Goal: Contribute content: Add original content to the website for others to see

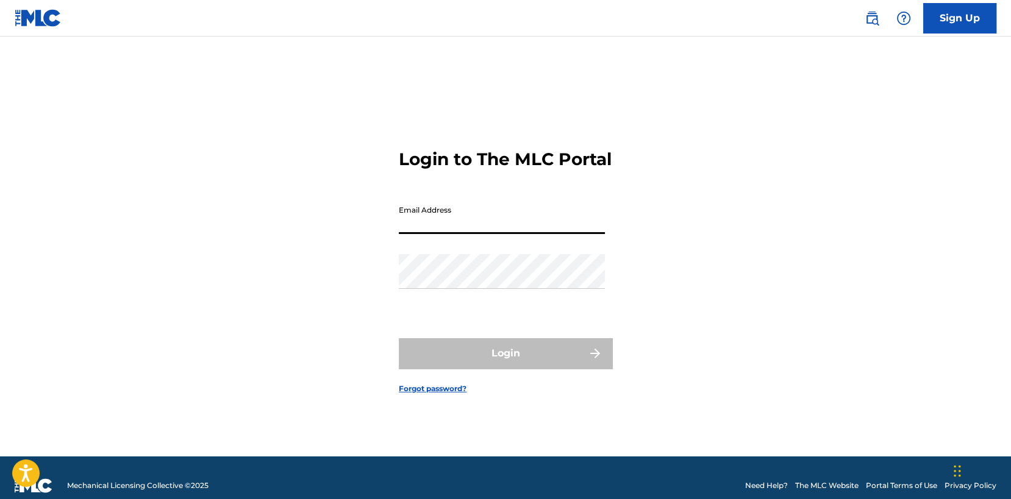
click at [475, 217] on input "Email Address" at bounding box center [502, 216] width 206 height 35
type input "[EMAIL_ADDRESS][DOMAIN_NAME]"
click at [511, 300] on div "Password" at bounding box center [502, 281] width 206 height 55
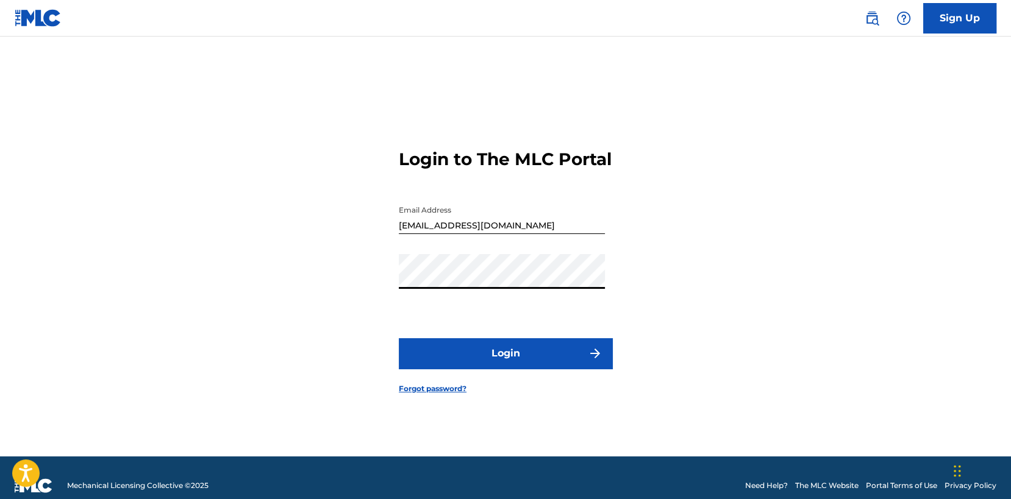
click at [399, 338] on button "Login" at bounding box center [505, 353] width 213 height 30
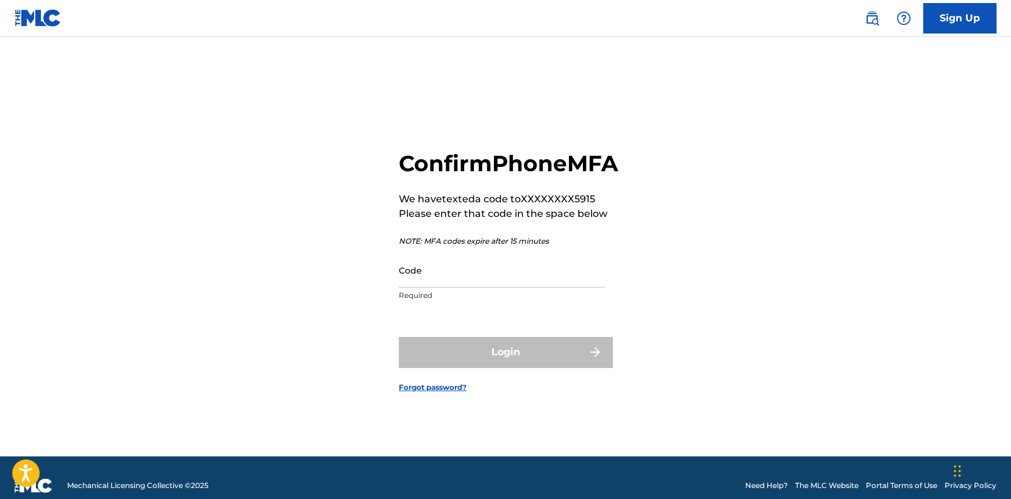
click at [446, 288] on input "Code" at bounding box center [502, 270] width 206 height 35
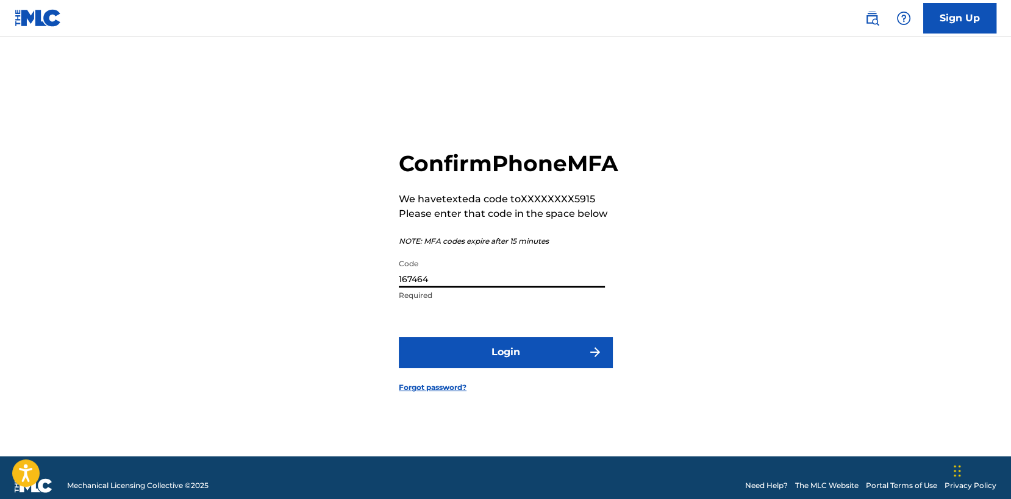
type input "167464"
click at [489, 368] on button "Login" at bounding box center [505, 352] width 213 height 30
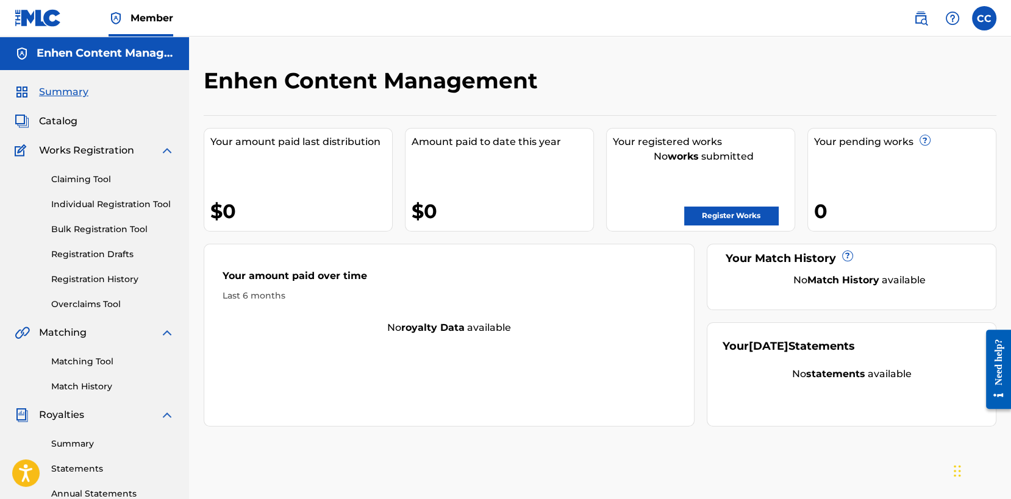
click at [714, 221] on link "Register Works" at bounding box center [731, 216] width 94 height 18
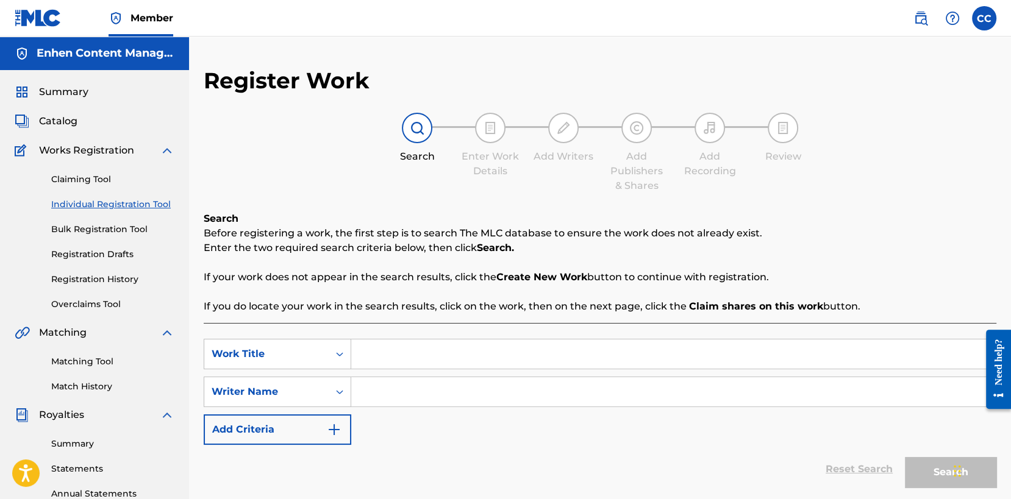
click at [372, 363] on input "Search Form" at bounding box center [673, 353] width 644 height 29
type input "t"
click at [384, 392] on input "Search Form" at bounding box center [673, 391] width 644 height 29
type input "[PERSON_NAME] [PERSON_NAME]"
click at [394, 355] on input "Search Form" at bounding box center [673, 353] width 644 height 29
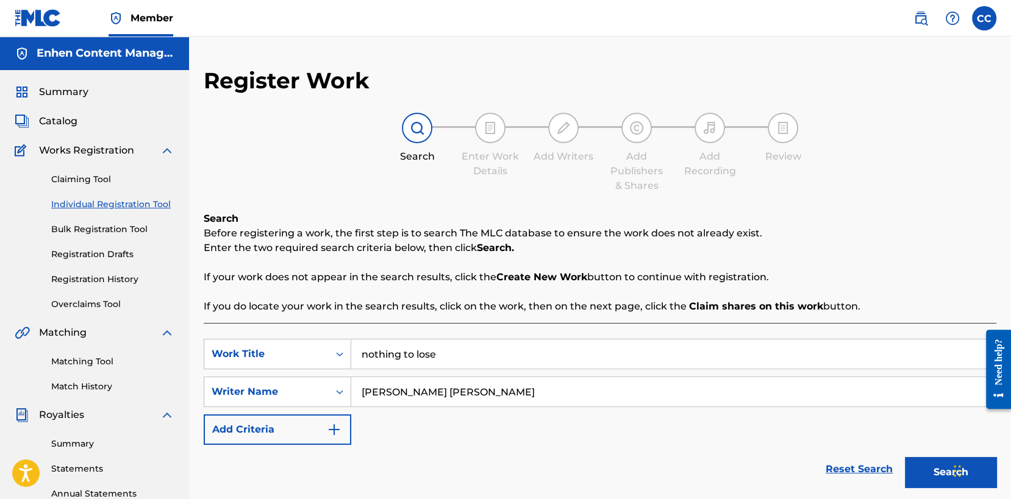
type input "nothing to lose"
click at [921, 470] on button "Search" at bounding box center [950, 472] width 91 height 30
click at [916, 463] on button "Search" at bounding box center [950, 472] width 91 height 30
click at [446, 398] on input "[PERSON_NAME] [PERSON_NAME]" at bounding box center [673, 391] width 644 height 29
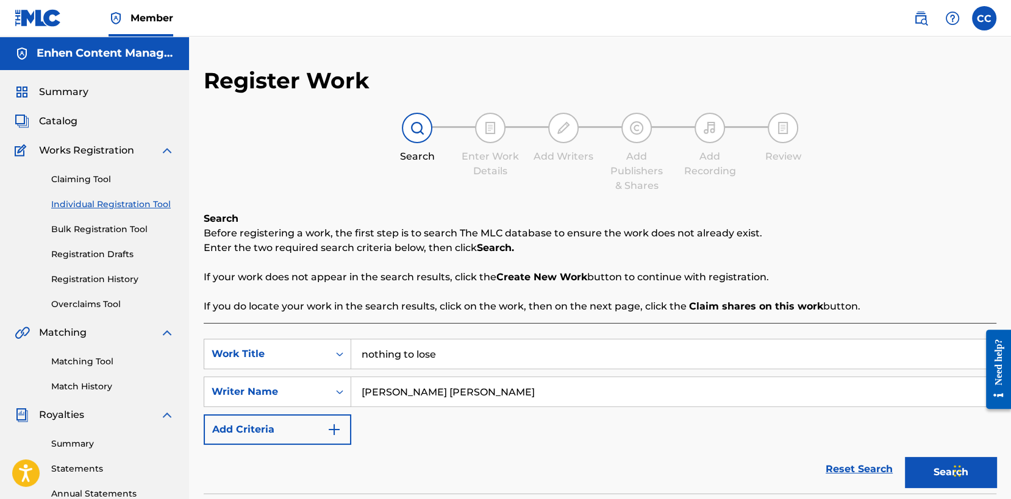
click at [446, 398] on input "[PERSON_NAME] [PERSON_NAME]" at bounding box center [673, 391] width 644 height 29
type input "[PERSON_NAME]"
click at [929, 468] on button "Search" at bounding box center [950, 472] width 91 height 30
click at [76, 184] on link "Claiming Tool" at bounding box center [112, 179] width 123 height 13
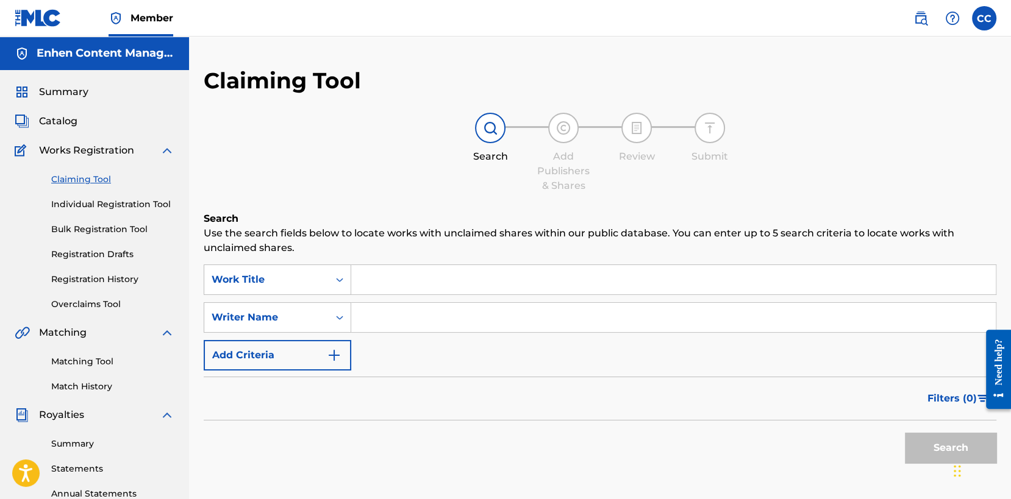
click at [90, 200] on link "Individual Registration Tool" at bounding box center [112, 204] width 123 height 13
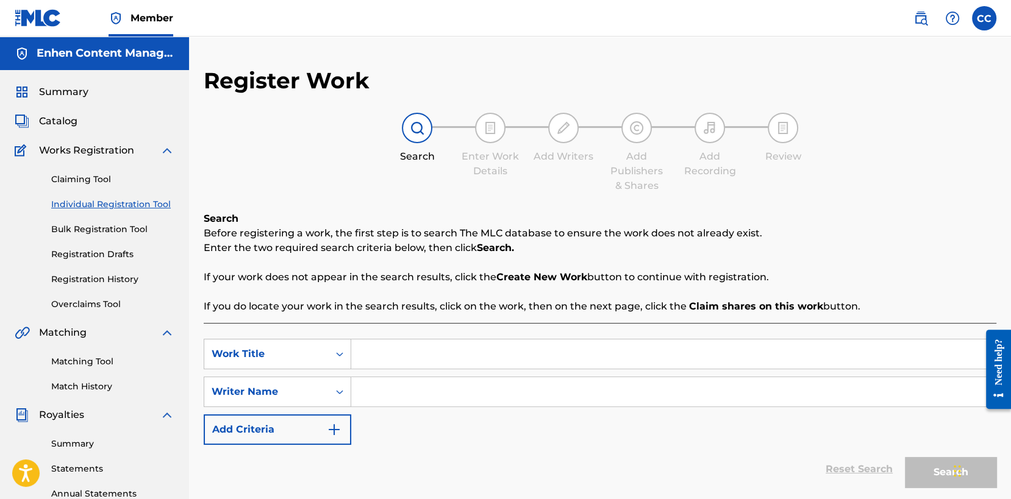
click at [56, 116] on span "Catalog" at bounding box center [58, 121] width 38 height 15
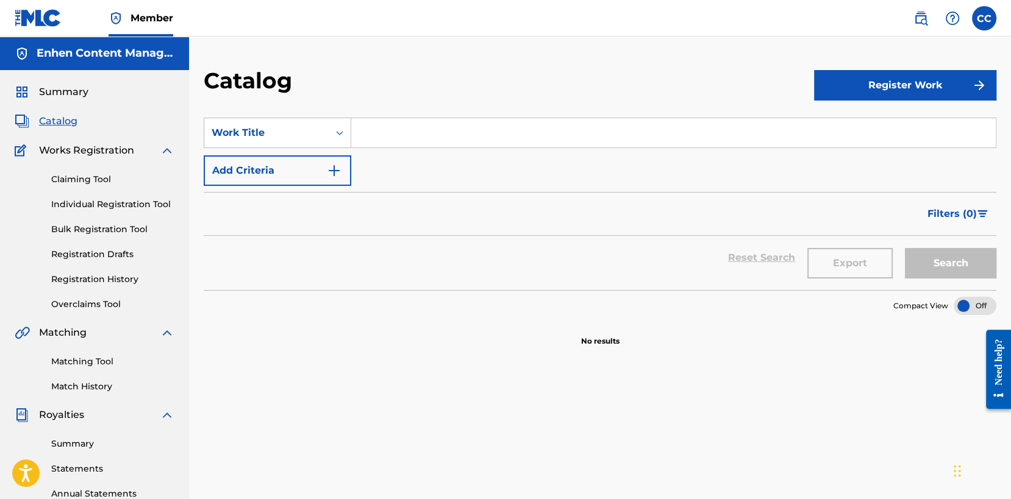
click at [388, 138] on input "Search Form" at bounding box center [673, 132] width 644 height 29
click at [875, 81] on button "Register Work" at bounding box center [905, 85] width 182 height 30
click at [740, 101] on div "Catalog" at bounding box center [509, 85] width 610 height 36
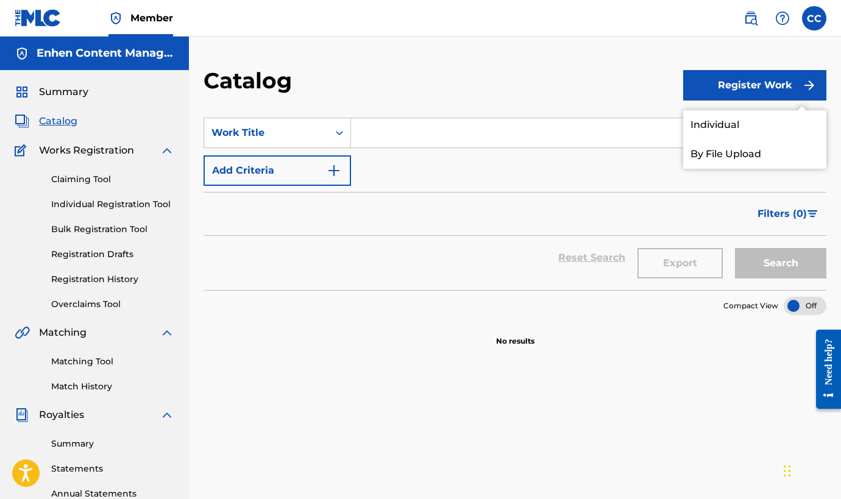
click at [739, 155] on link "By File Upload" at bounding box center [754, 154] width 143 height 29
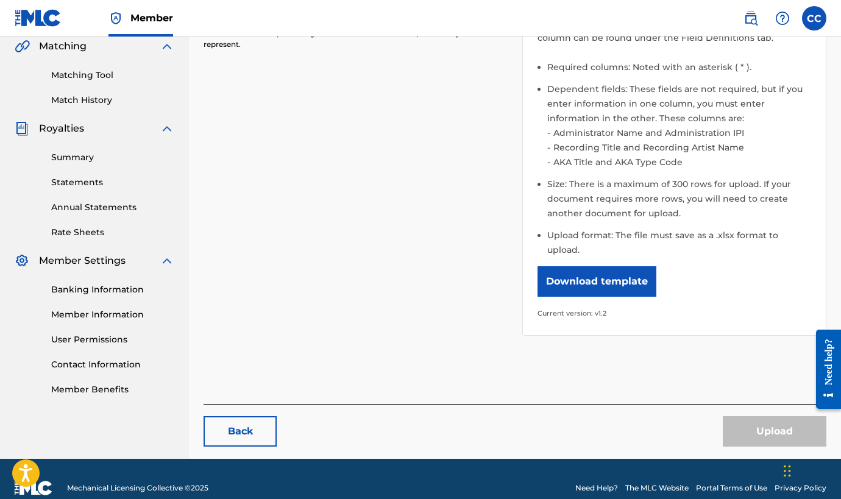
scroll to position [289, 0]
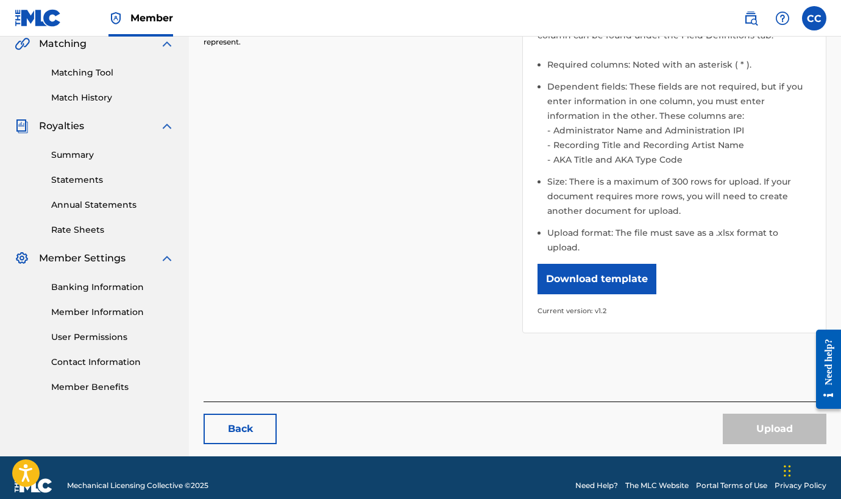
click at [95, 383] on link "Member Benefits" at bounding box center [112, 387] width 123 height 13
